Goal: Task Accomplishment & Management: Use online tool/utility

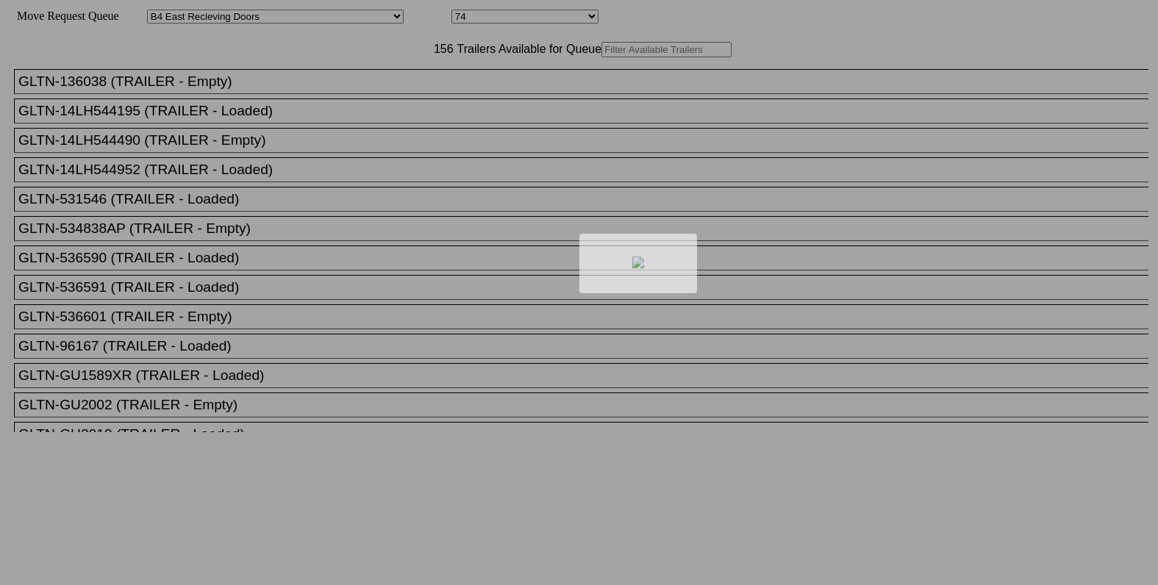
select select "527"
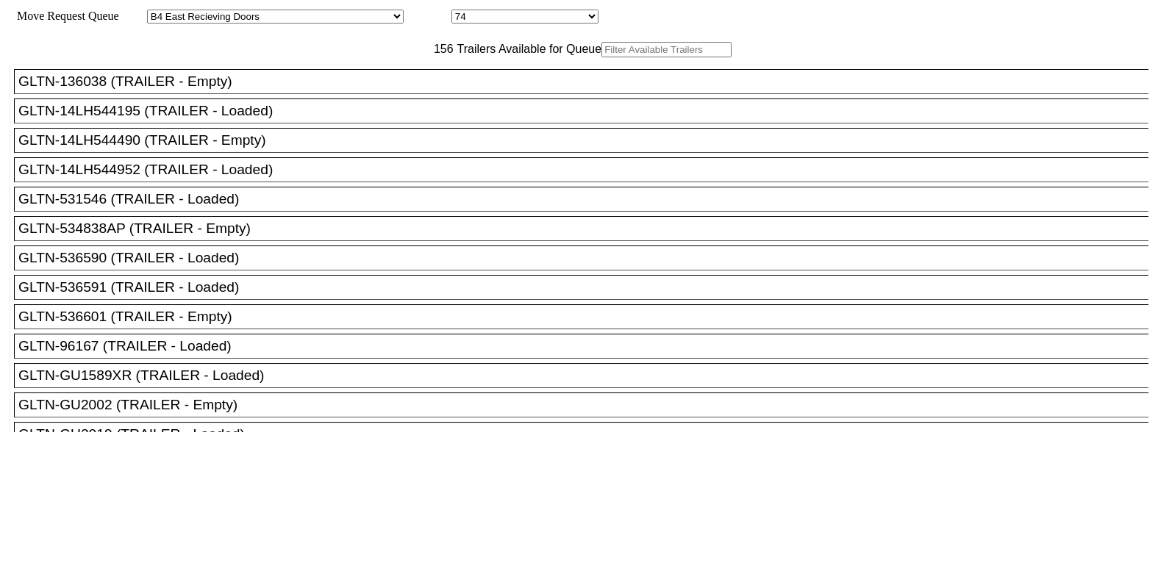
click at [601, 57] on input "text" at bounding box center [666, 49] width 130 height 15
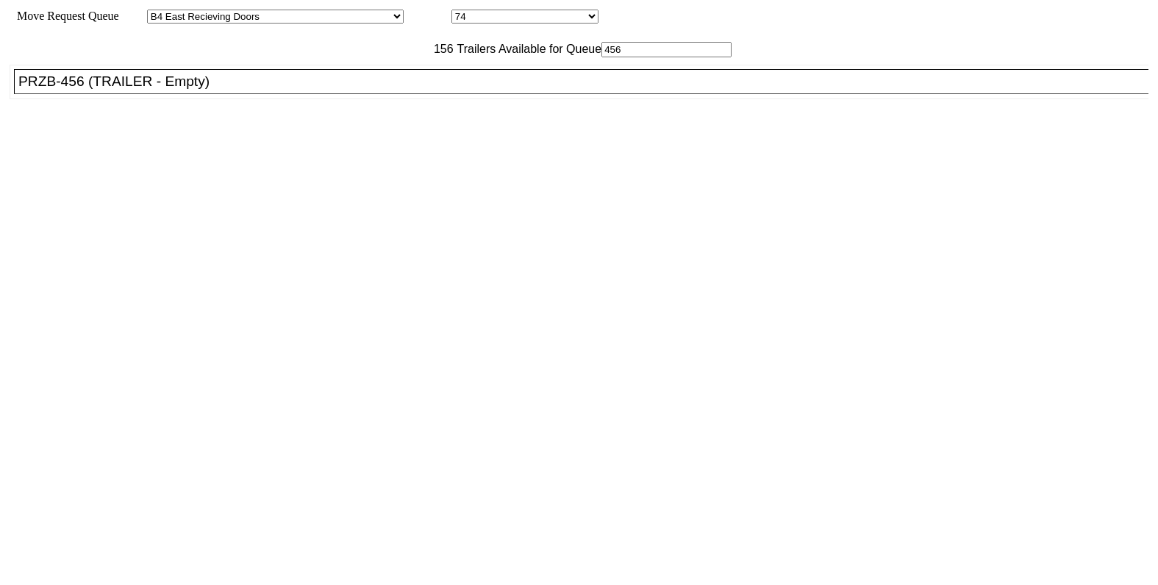
type input "456"
click at [312, 90] on div "PRZB-456 (TRAILER - Empty)" at bounding box center [587, 81] width 1138 height 16
